Goal: Transaction & Acquisition: Purchase product/service

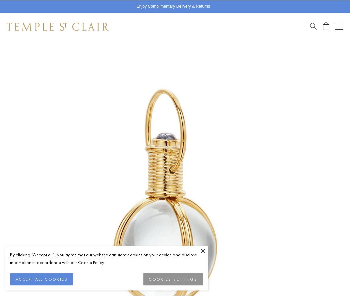
scroll to position [172, 0]
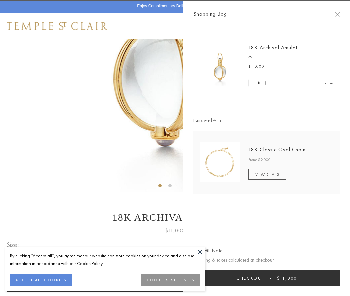
click at [266, 278] on button "Checkout $11,000" at bounding box center [266, 278] width 146 height 16
